Goal: Information Seeking & Learning: Learn about a topic

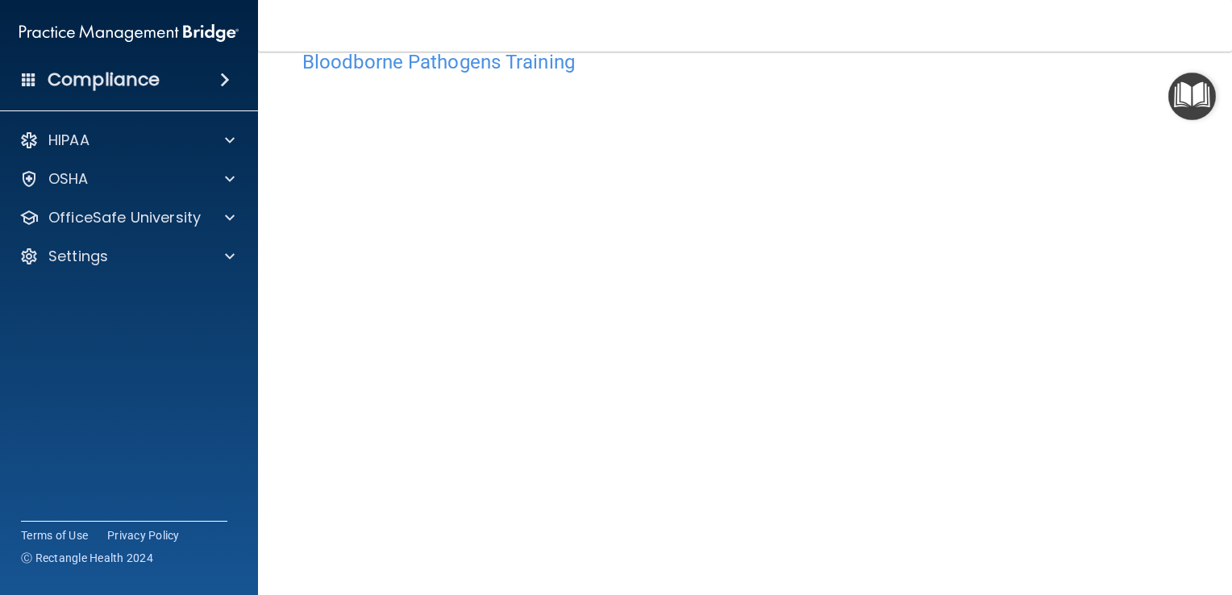
scroll to position [14, 0]
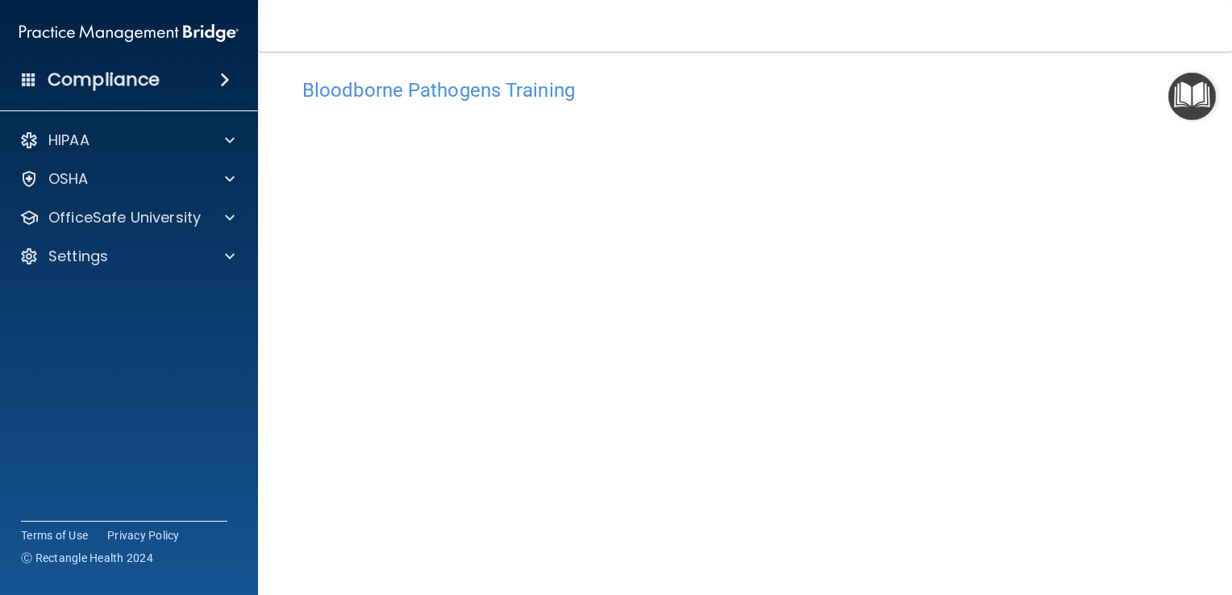
click at [945, 57] on div "Bloodborne Pathogens Training This course doesn’t expire until . Are you sure y…" at bounding box center [744, 333] width 909 height 558
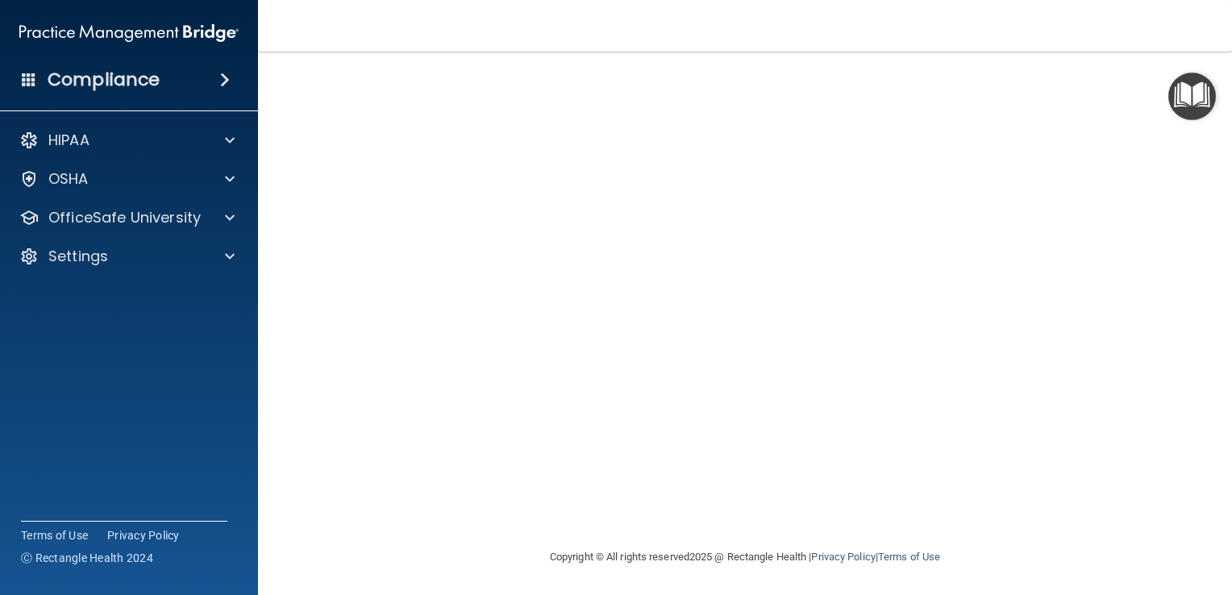
scroll to position [94, 0]
click at [81, 213] on p "OfficeSafe University" at bounding box center [124, 217] width 152 height 19
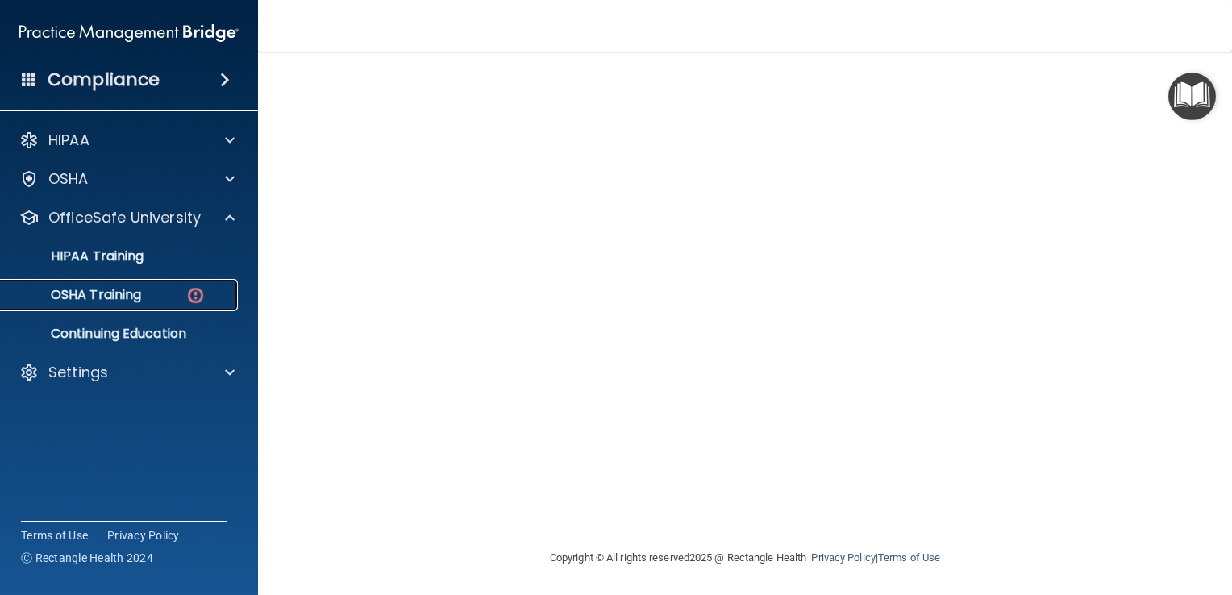
click at [148, 298] on div "OSHA Training" at bounding box center [120, 295] width 220 height 16
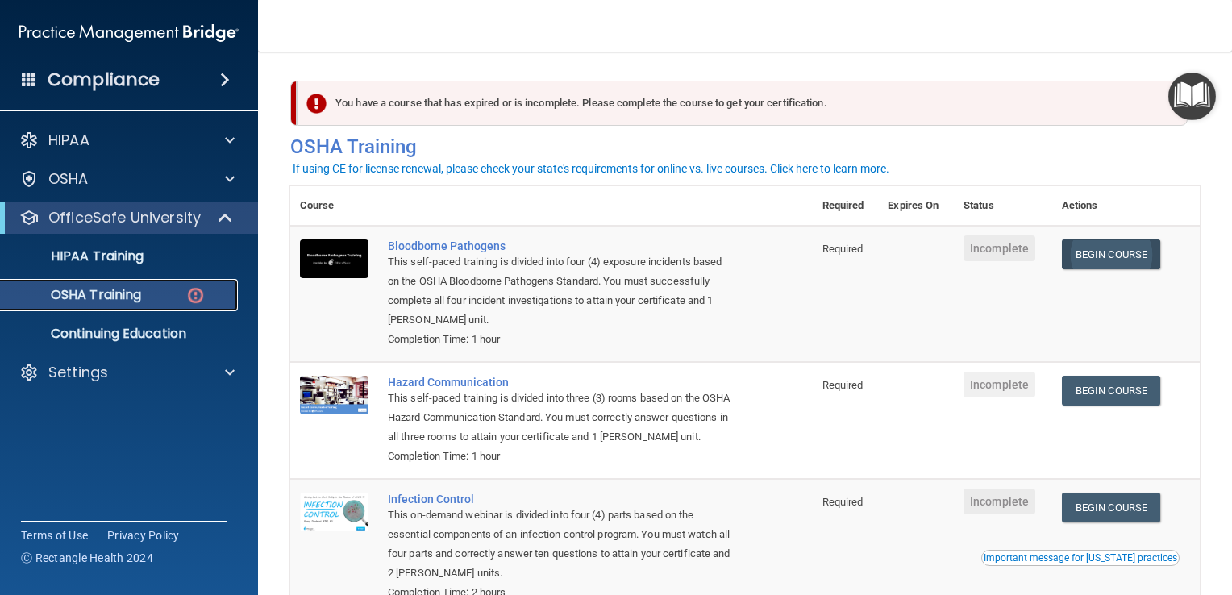
scroll to position [81, 0]
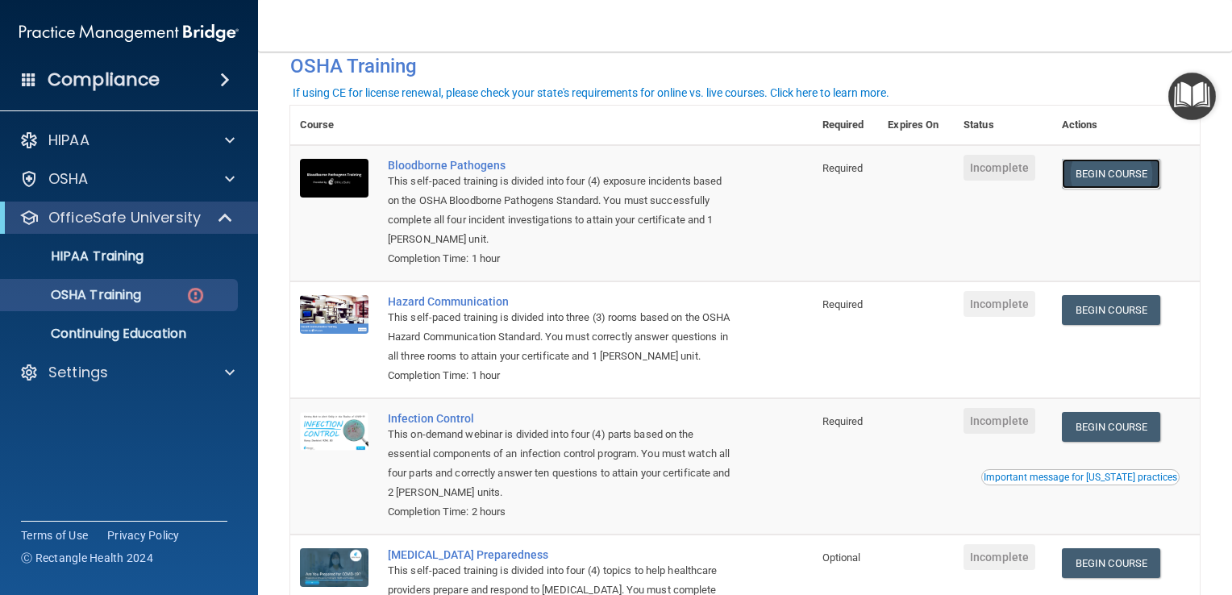
click at [1112, 179] on link "Begin Course" at bounding box center [1111, 174] width 98 height 30
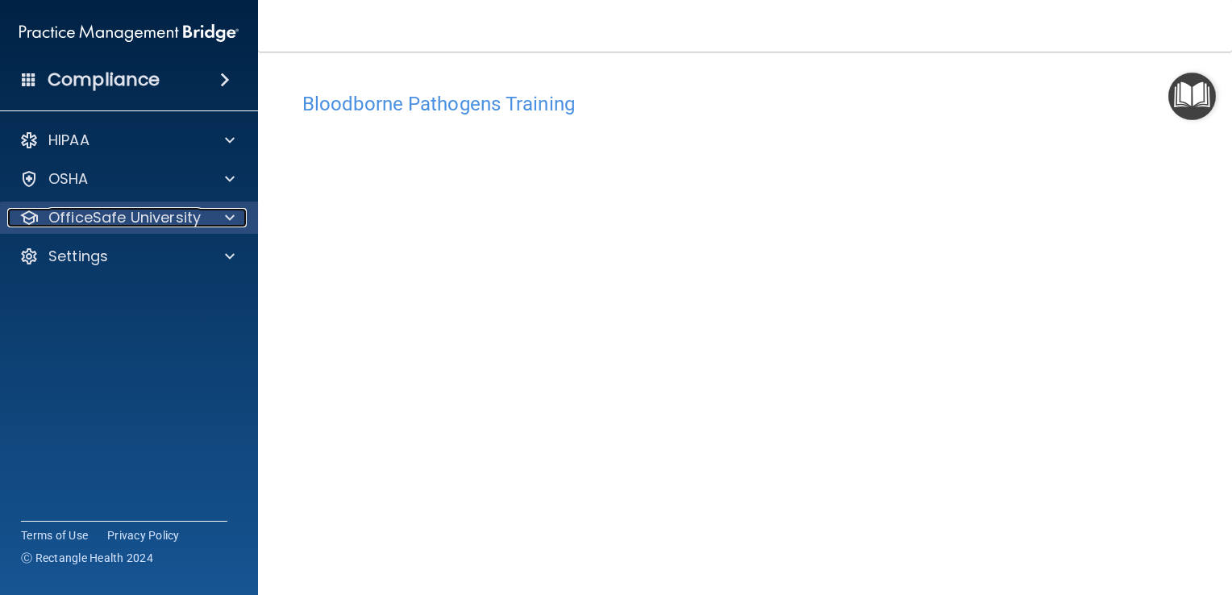
click at [127, 219] on p "OfficeSafe University" at bounding box center [124, 217] width 152 height 19
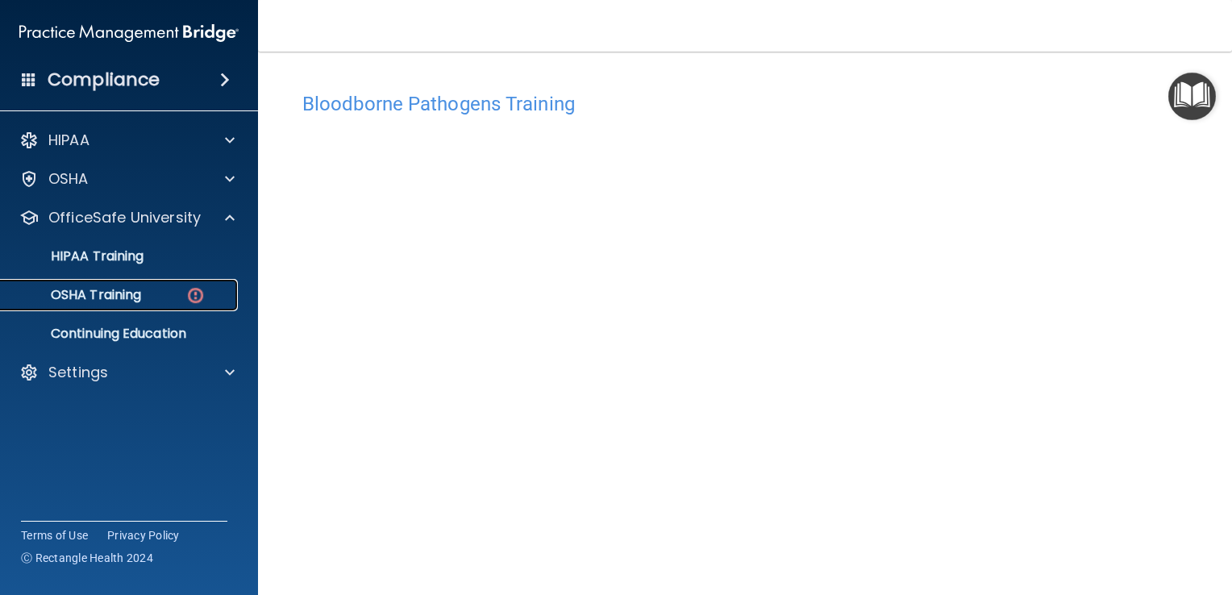
click at [133, 295] on p "OSHA Training" at bounding box center [75, 295] width 131 height 16
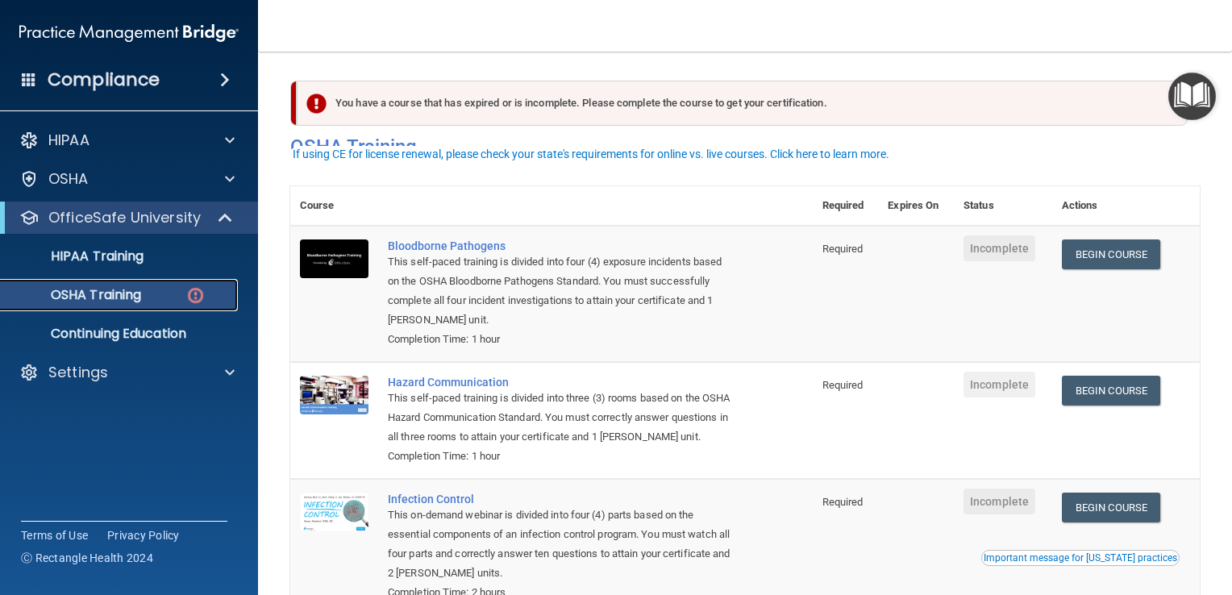
scroll to position [81, 0]
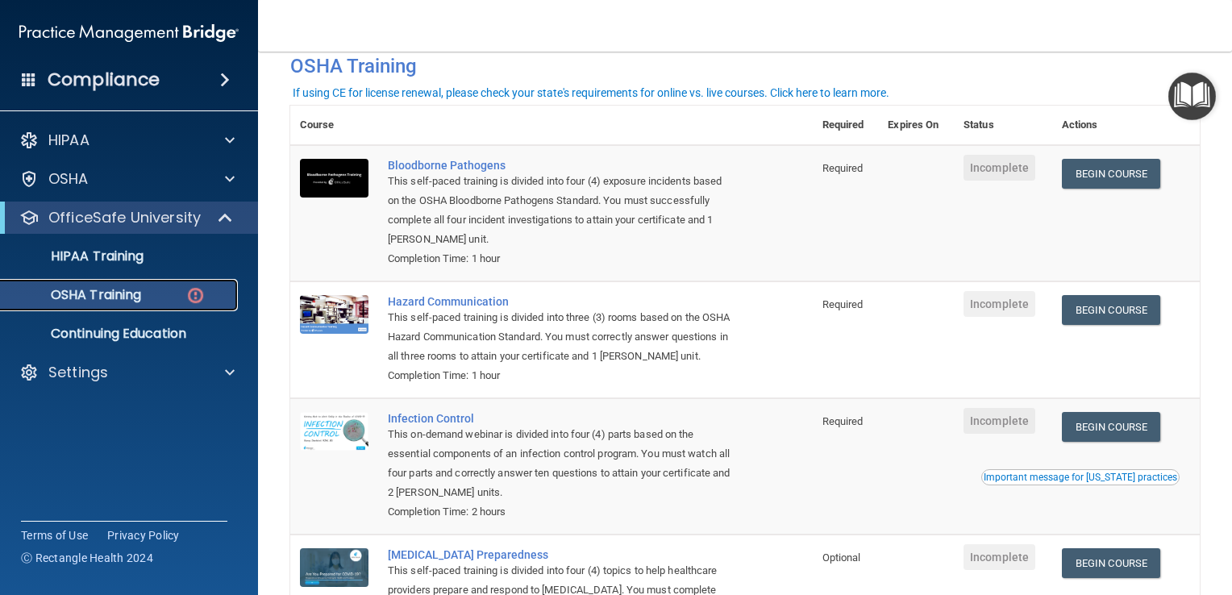
click at [174, 298] on div "OSHA Training" at bounding box center [120, 295] width 220 height 16
click at [152, 288] on div "OSHA Training" at bounding box center [120, 295] width 220 height 16
click at [130, 343] on link "Continuing Education" at bounding box center [111, 334] width 254 height 32
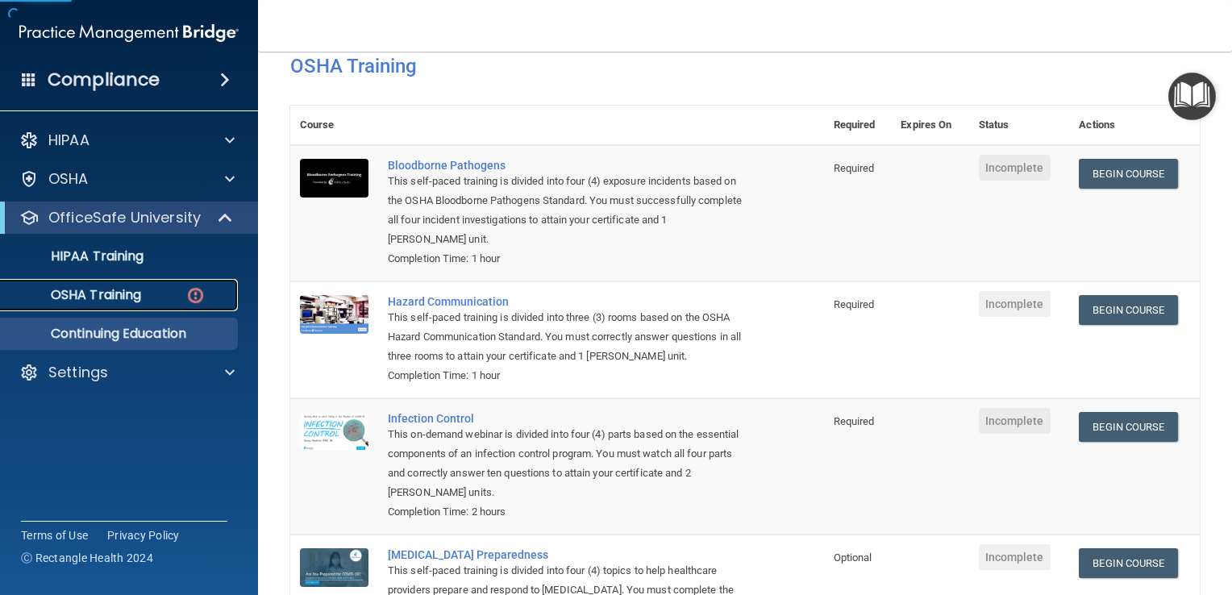
click at [111, 300] on p "OSHA Training" at bounding box center [75, 295] width 131 height 16
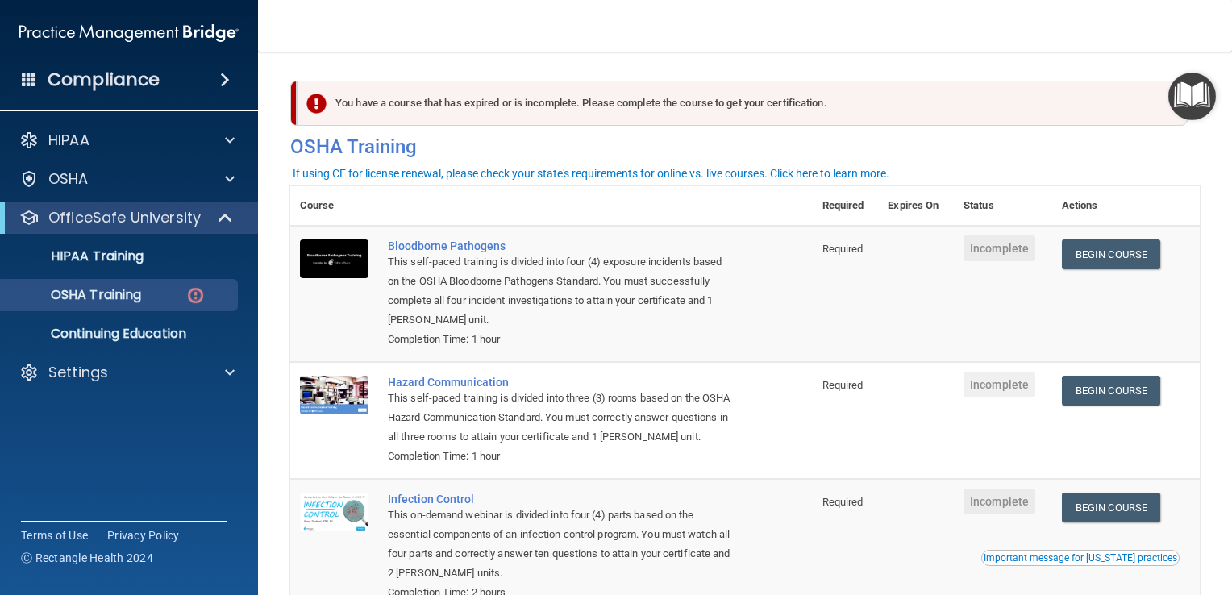
click at [1101, 376] on td "Begin Course Download Certificate" at bounding box center [1126, 420] width 148 height 117
click at [1121, 385] on link "Begin Course" at bounding box center [1111, 391] width 98 height 30
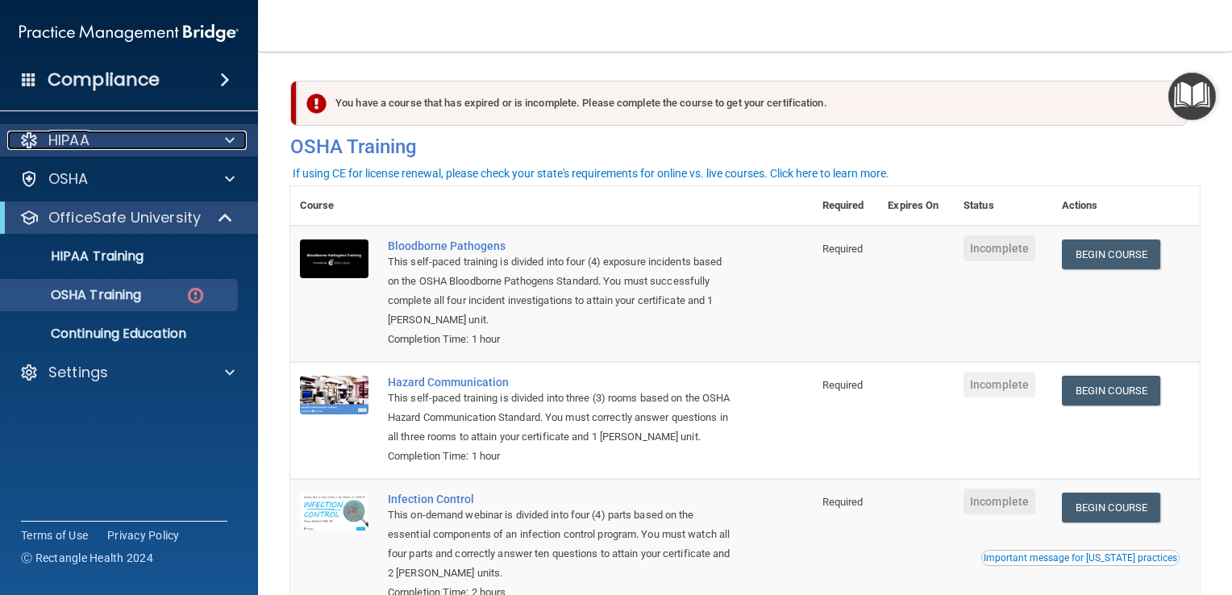
click at [217, 143] on div at bounding box center [227, 140] width 40 height 19
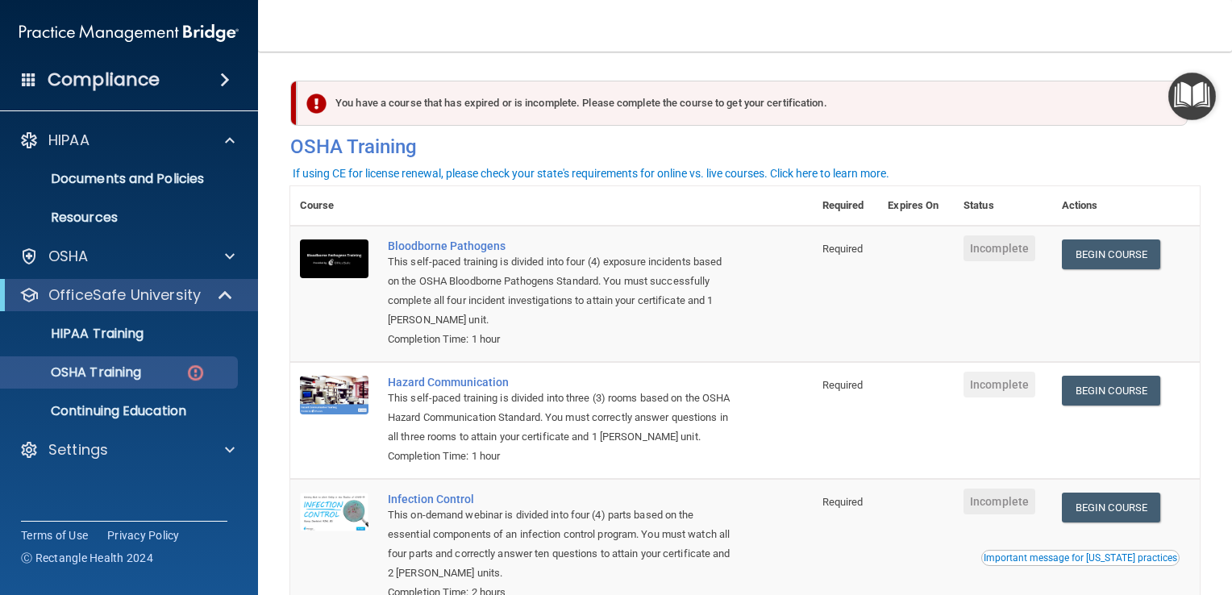
click at [210, 79] on div "Compliance" at bounding box center [129, 79] width 258 height 35
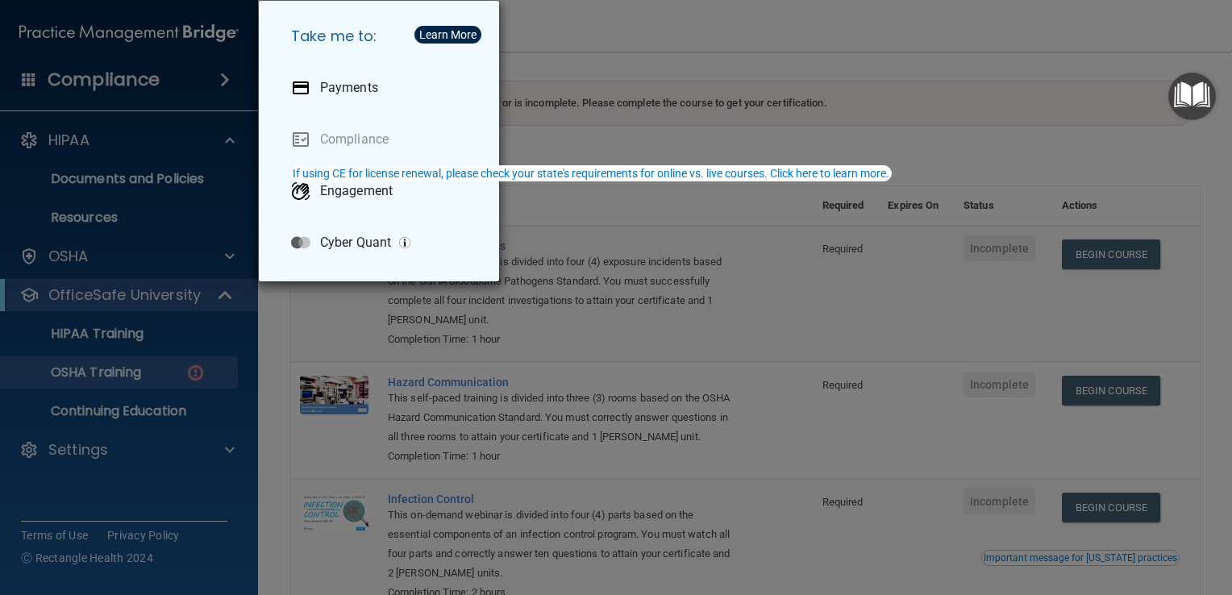
click at [880, 93] on div "Take me to: Payments Compliance Engagement Cyber Quant" at bounding box center [616, 297] width 1232 height 595
